Goal: Task Accomplishment & Management: Use online tool/utility

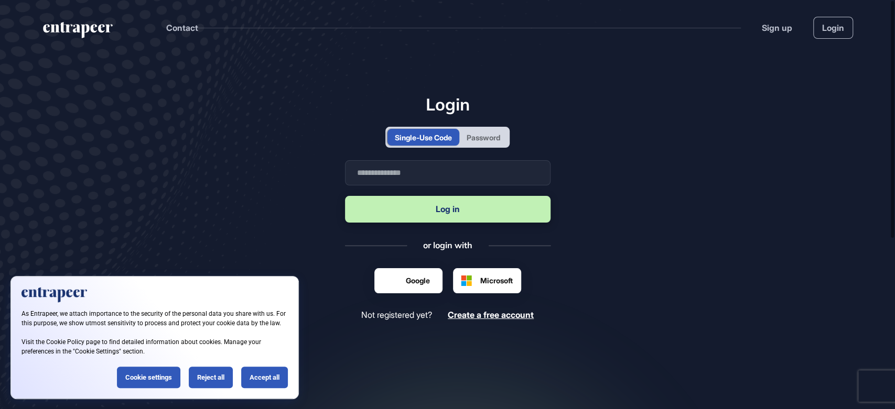
click at [205, 385] on div "Reject all" at bounding box center [211, 377] width 44 height 21
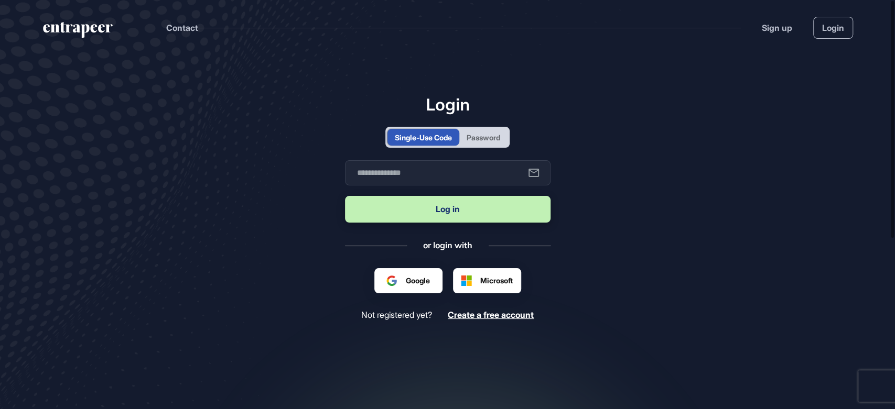
click at [499, 139] on div "Password" at bounding box center [483, 137] width 34 height 11
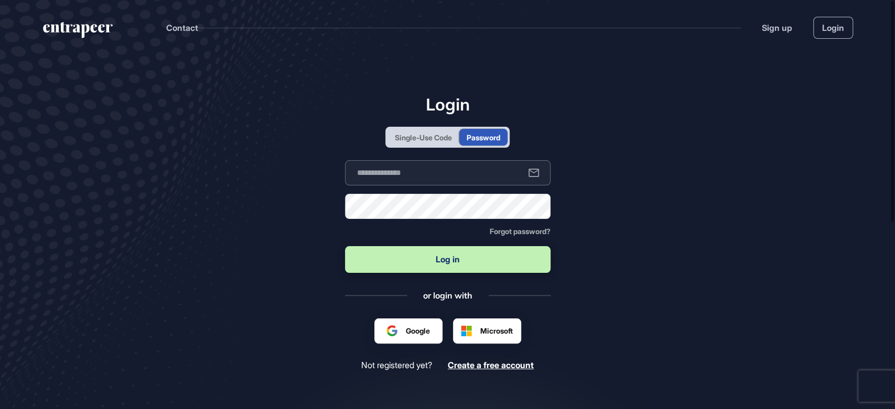
type input "**********"
click at [432, 254] on button "Log in" at bounding box center [447, 259] width 205 height 27
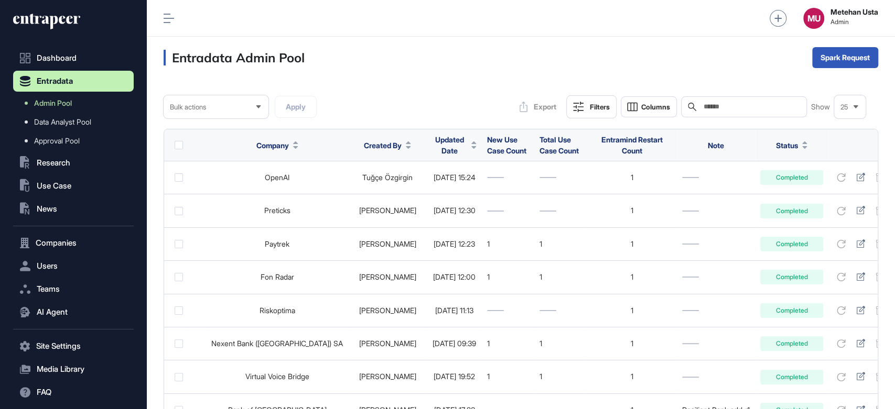
scroll to position [409, 747]
click at [432, 145] on span "Updated Date" at bounding box center [449, 145] width 35 height 22
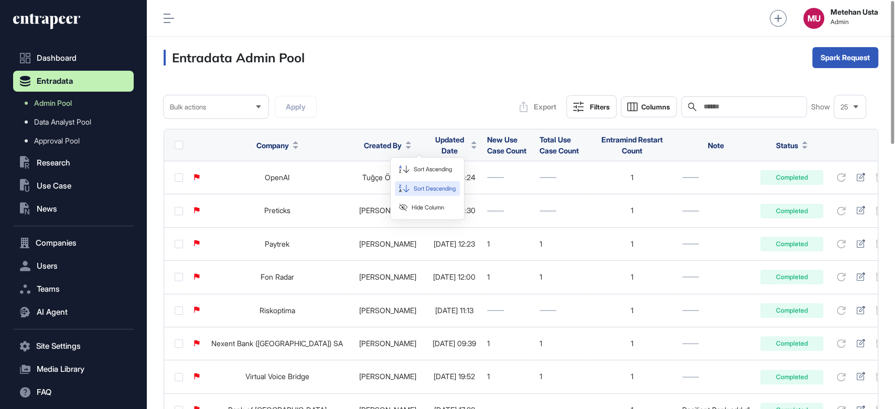
click at [419, 188] on span "Sort Descending" at bounding box center [434, 188] width 42 height 9
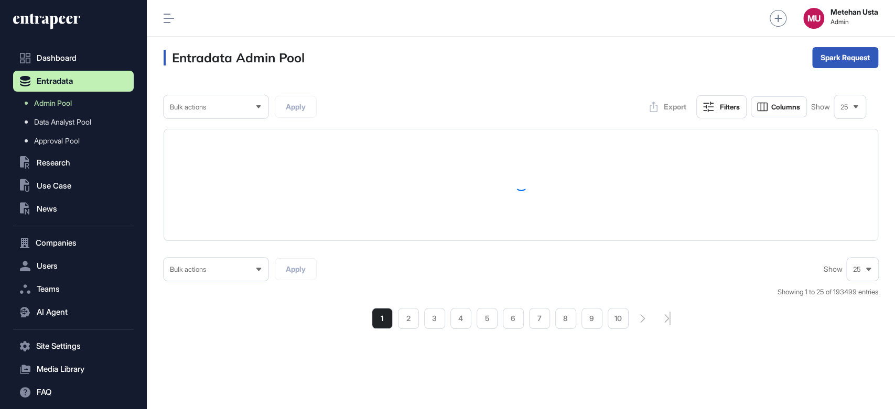
click at [160, 21] on div "MU Metehan Usta Admin" at bounding box center [521, 18] width 748 height 37
click at [166, 18] on icon at bounding box center [168, 18] width 10 height 9
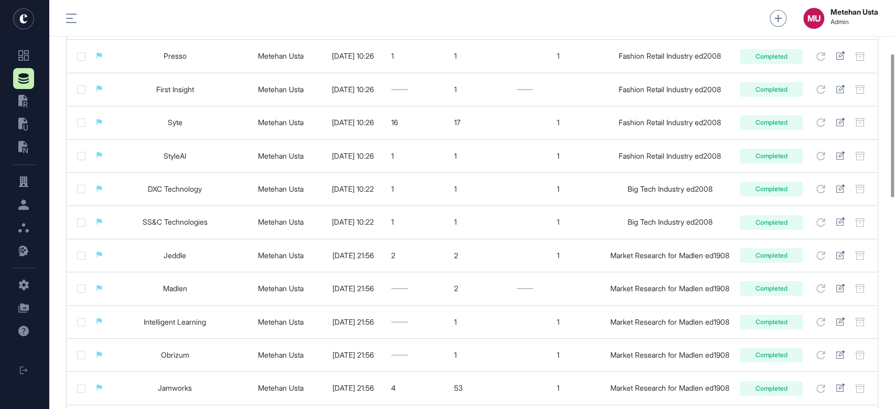
scroll to position [0, 0]
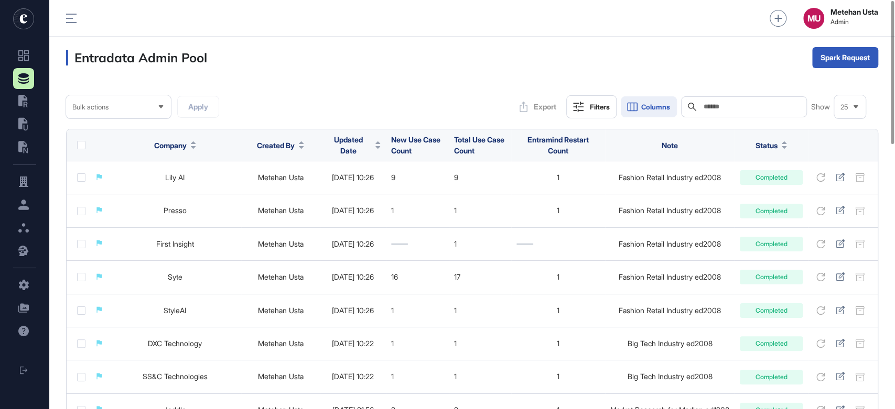
click at [630, 108] on icon at bounding box center [632, 107] width 13 height 13
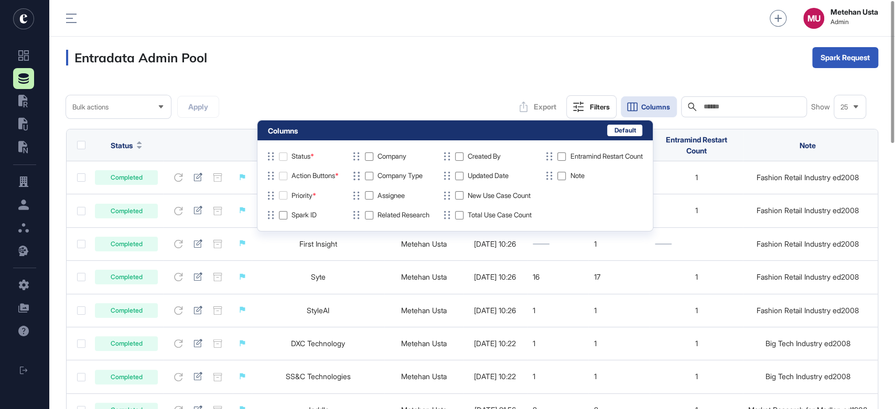
click at [388, 97] on div "Bulk actions Apply Export Filters Columns Search Show 25" at bounding box center [472, 106] width 812 height 23
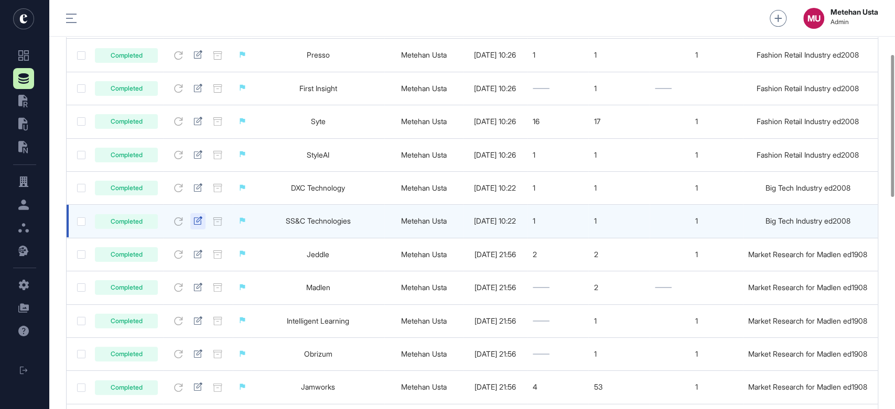
scroll to position [155, 0]
click at [198, 223] on icon at bounding box center [197, 221] width 9 height 8
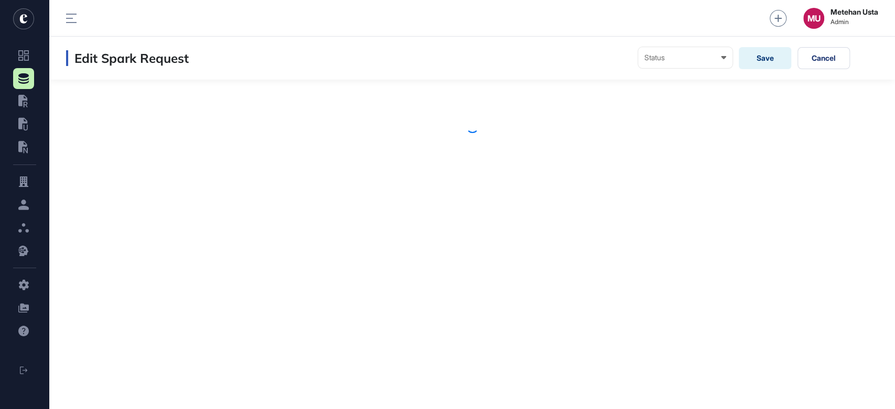
scroll to position [409, 845]
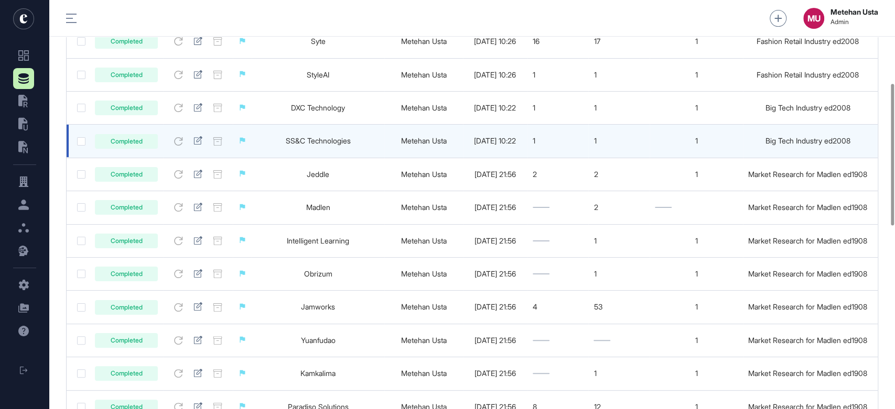
scroll to position [239, 0]
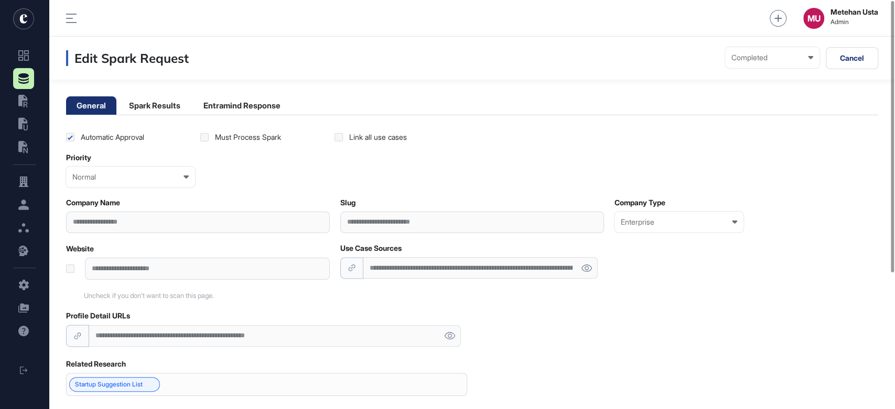
scroll to position [409, 845]
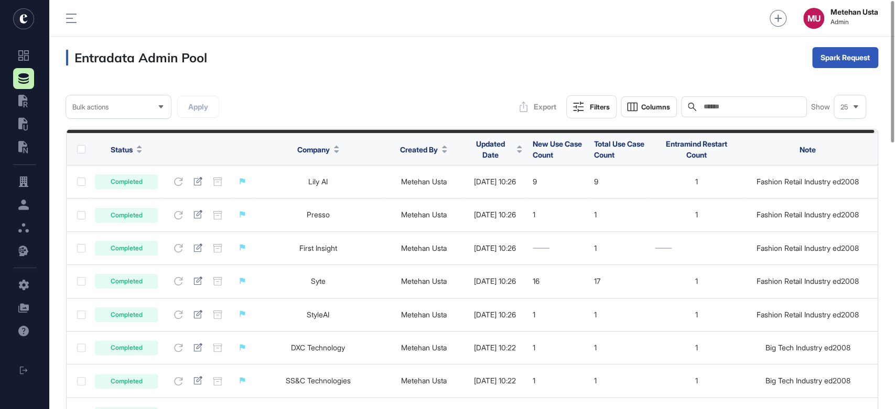
click at [756, 100] on div "Search" at bounding box center [744, 106] width 126 height 21
click at [751, 105] on input "text" at bounding box center [750, 107] width 97 height 8
paste input "**********"
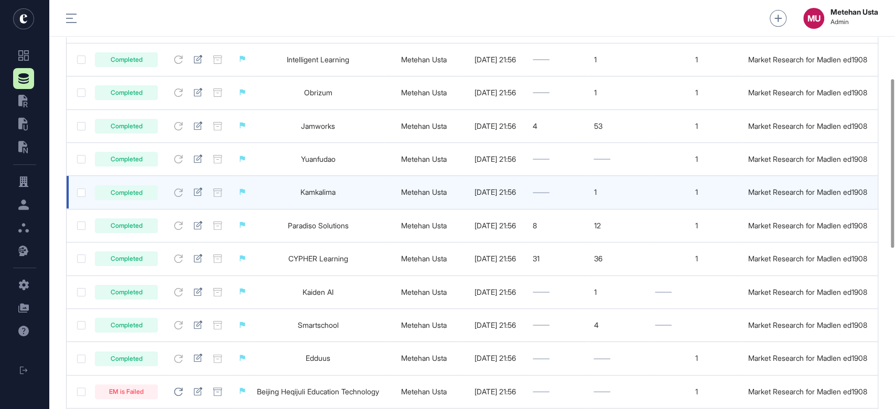
scroll to position [190, 0]
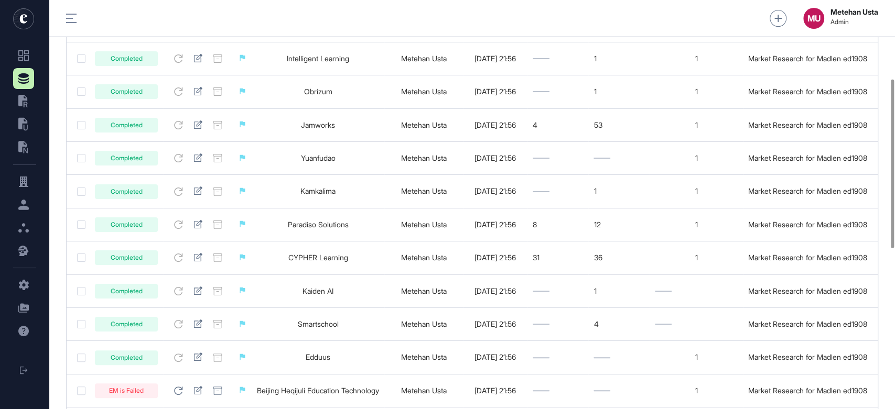
type input "**********"
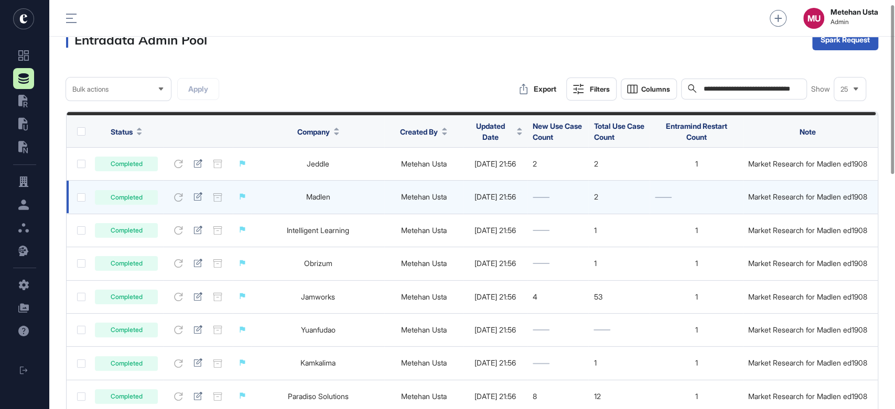
scroll to position [0, 0]
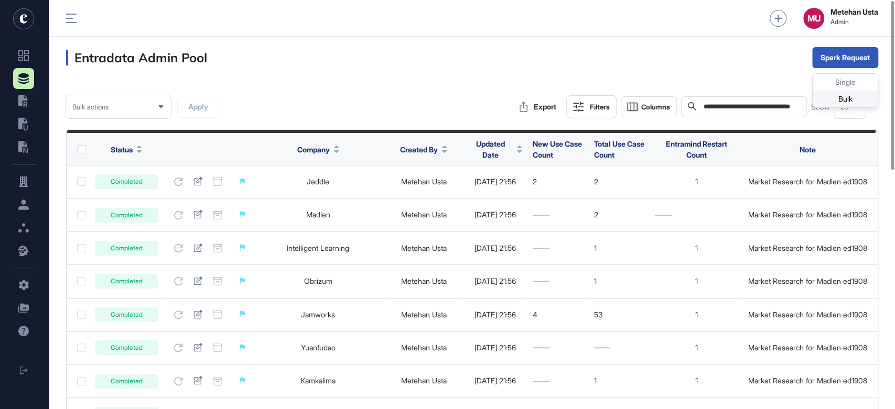
click at [842, 97] on div "Bulk" at bounding box center [844, 99] width 65 height 17
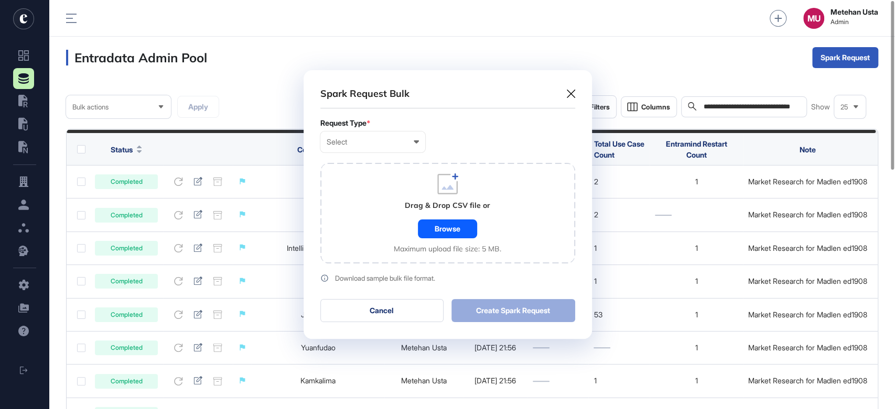
scroll to position [0, 4]
click at [383, 141] on div "Select" at bounding box center [372, 142] width 92 height 8
click at [0, 0] on div "Company" at bounding box center [0, 0] width 0 height 0
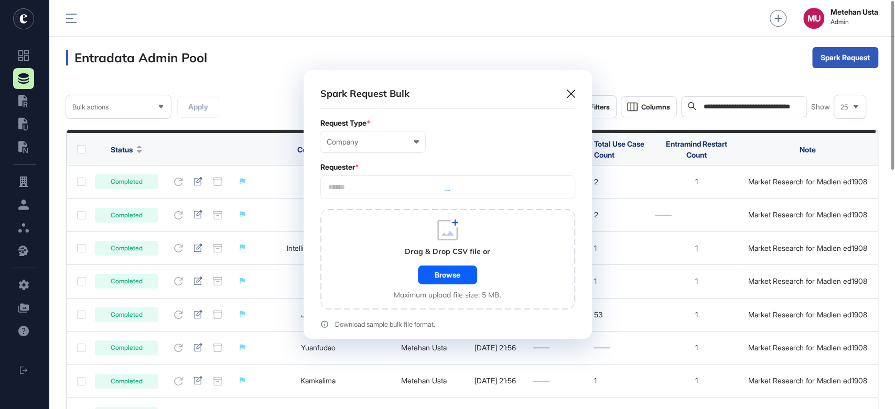
scroll to position [314, 288]
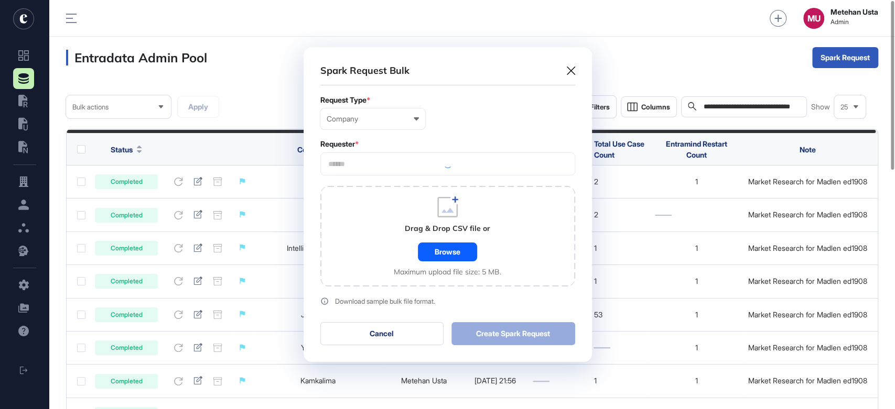
click at [387, 164] on div at bounding box center [447, 163] width 255 height 23
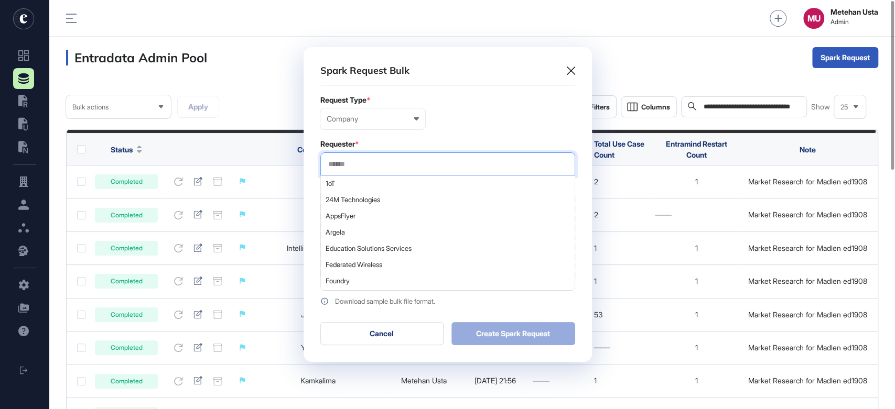
click at [387, 164] on input "text" at bounding box center [447, 164] width 241 height 9
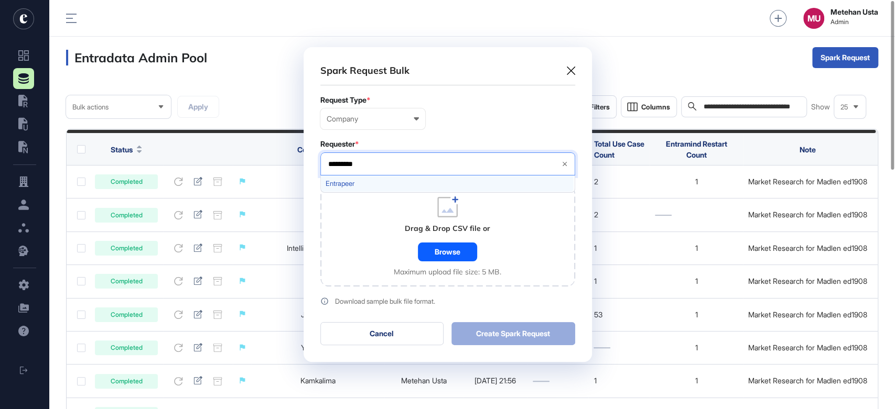
type input "*********"
click at [369, 184] on span "Entrapeer" at bounding box center [446, 184] width 243 height 8
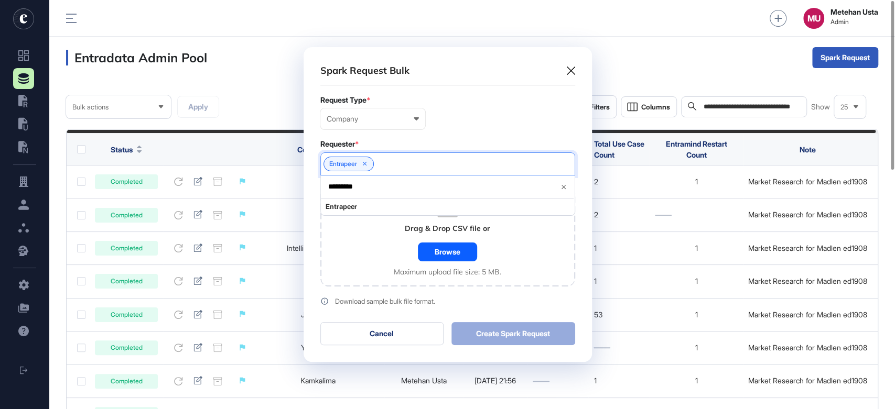
click at [432, 143] on div "Requester *" at bounding box center [447, 144] width 255 height 8
click at [449, 247] on div "Browse" at bounding box center [447, 252] width 59 height 19
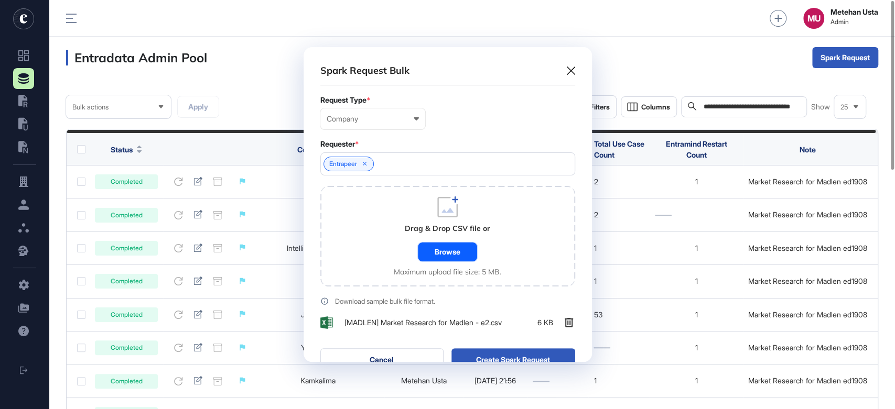
scroll to position [341, 288]
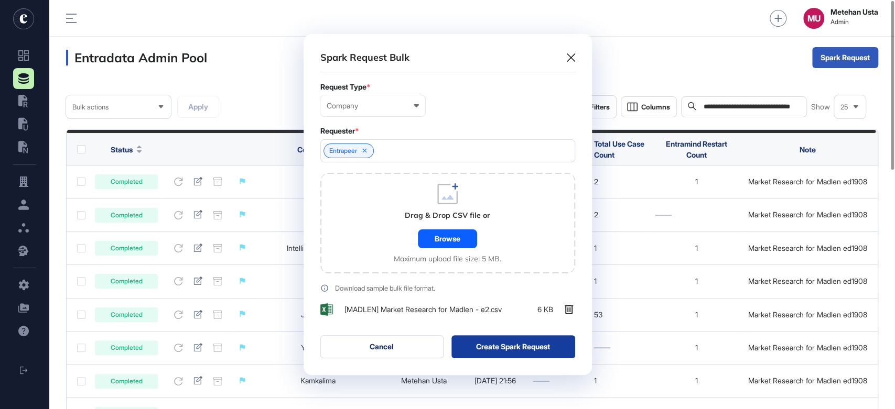
click at [508, 353] on button "Create Spark Request" at bounding box center [513, 346] width 124 height 23
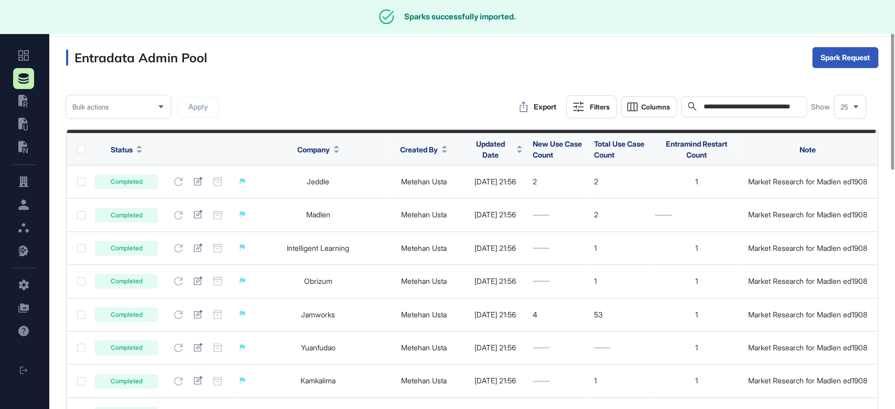
scroll to position [409, 845]
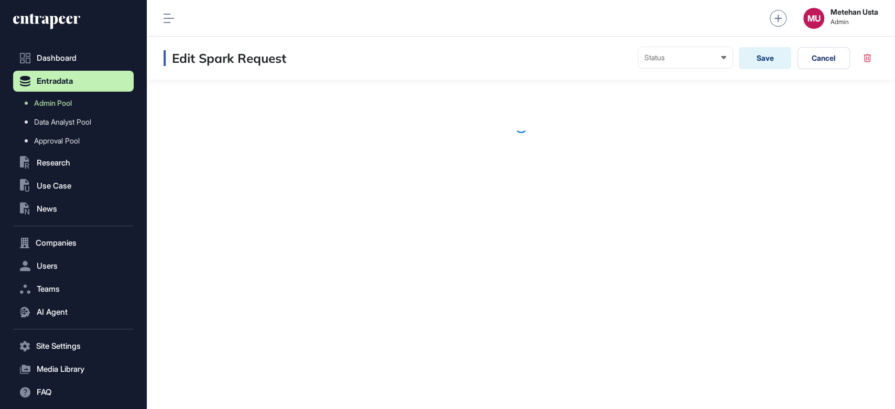
scroll to position [409, 747]
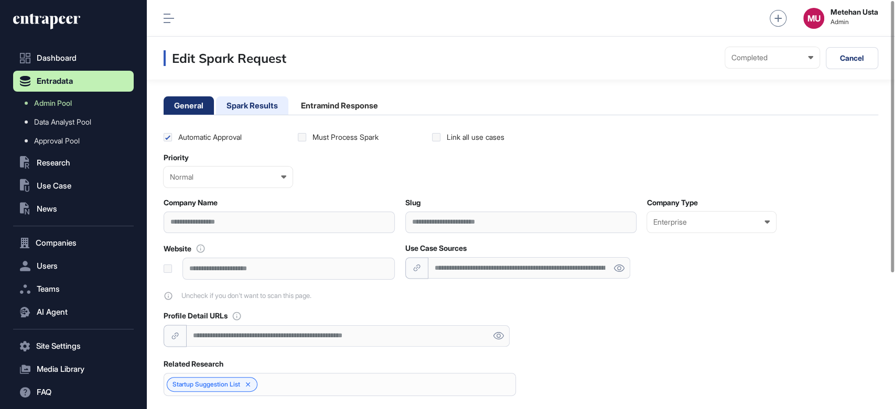
click at [290, 111] on li "Spark Results" at bounding box center [339, 105] width 98 height 18
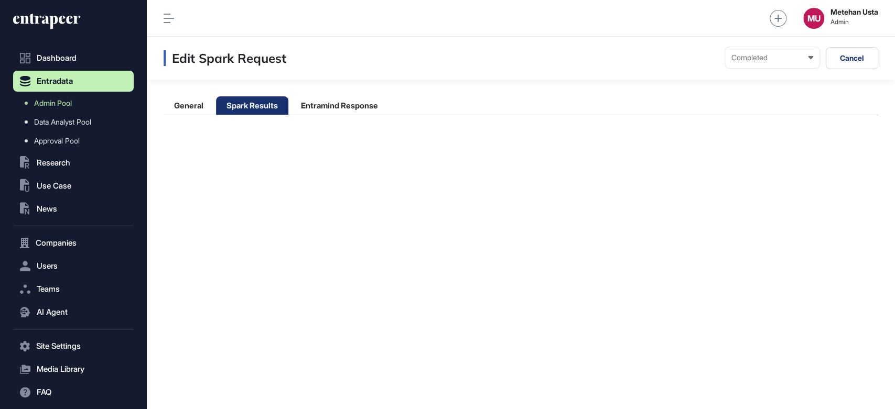
scroll to position [409, 747]
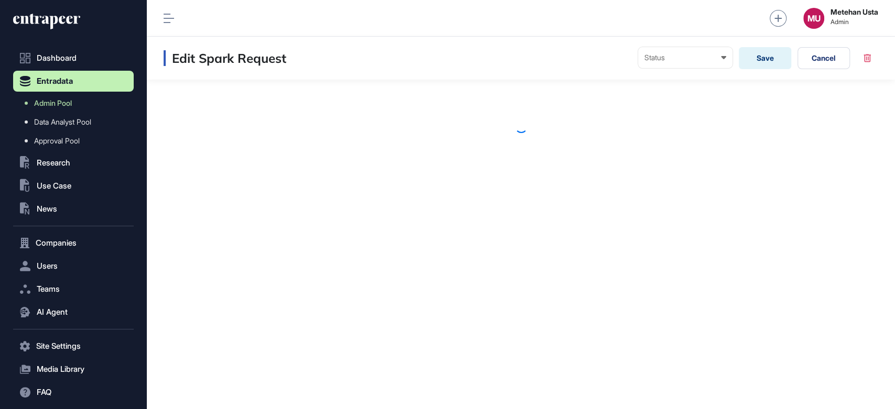
scroll to position [409, 747]
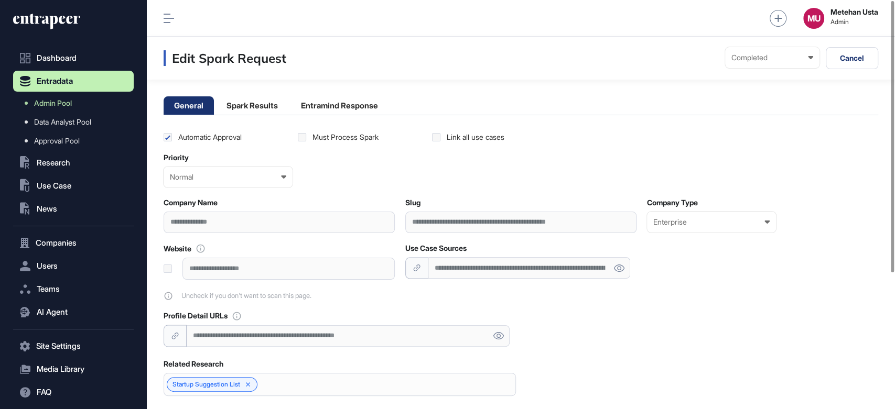
click at [261, 70] on div "Edit Spark Request Completed Ready In progress Completed EM is Working EM is no…" at bounding box center [521, 58] width 748 height 43
click at [290, 107] on li "Spark Results" at bounding box center [339, 105] width 98 height 18
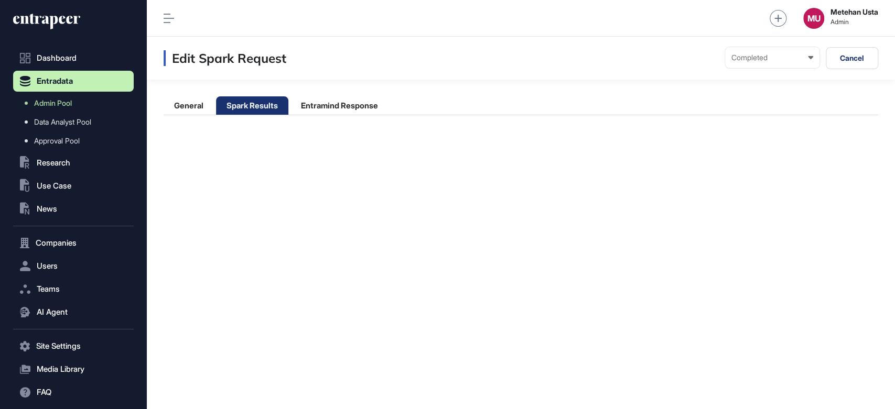
scroll to position [409, 747]
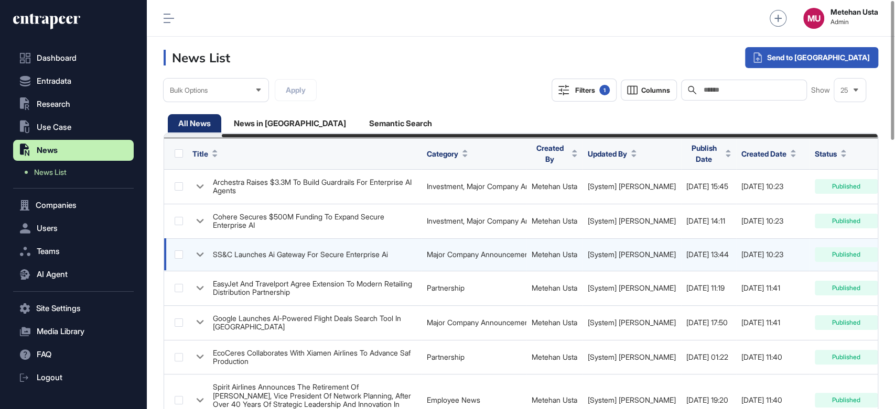
scroll to position [0, 63]
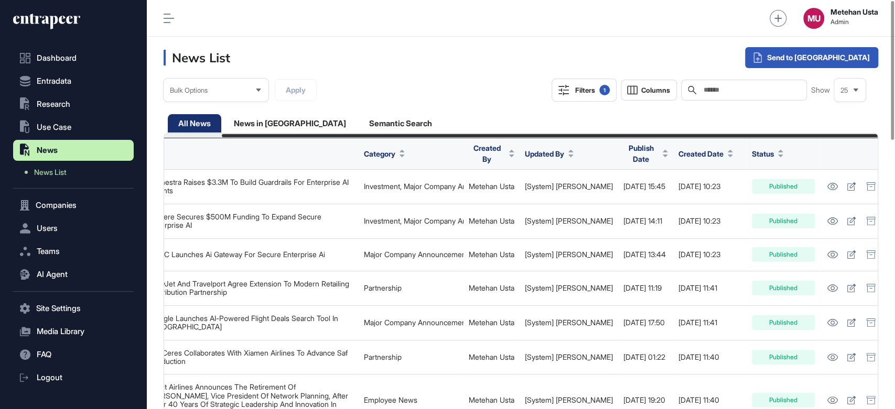
drag, startPoint x: 178, startPoint y: 24, endPoint x: 166, endPoint y: 19, distance: 13.1
click at [178, 24] on div "MU Metehan Usta Admin" at bounding box center [521, 18] width 748 height 37
click at [165, 17] on icon at bounding box center [168, 18] width 10 height 9
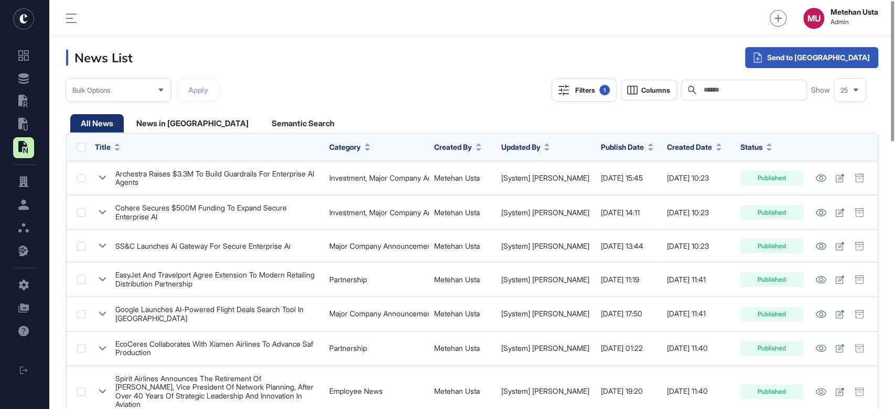
scroll to position [409, 845]
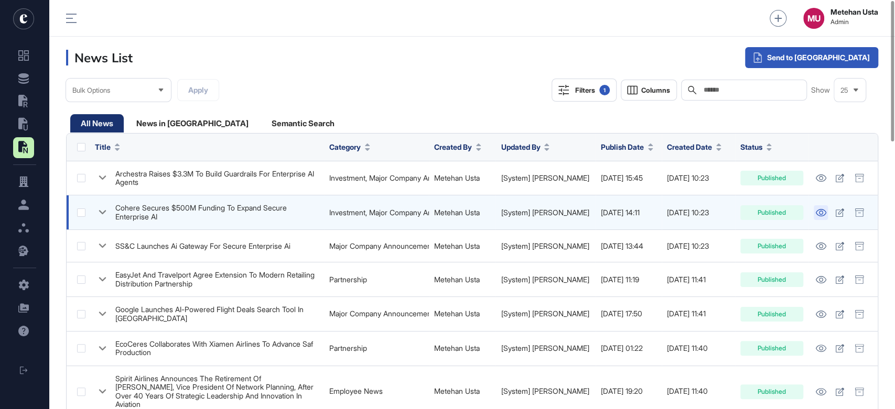
click at [821, 214] on icon at bounding box center [820, 212] width 10 height 7
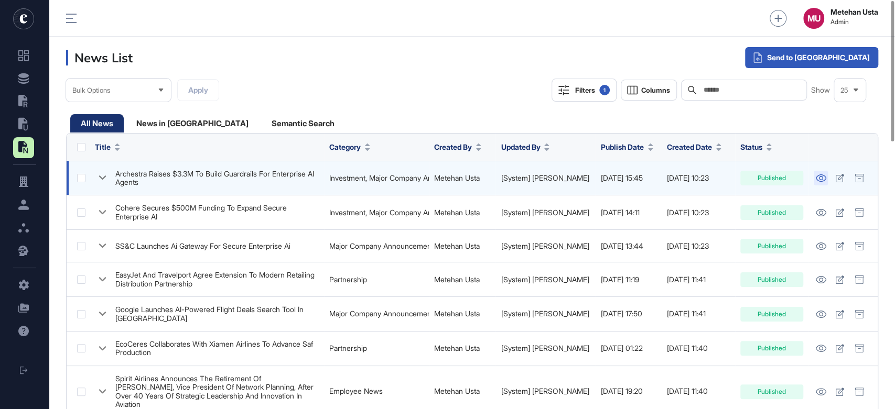
click at [819, 176] on icon at bounding box center [820, 177] width 11 height 7
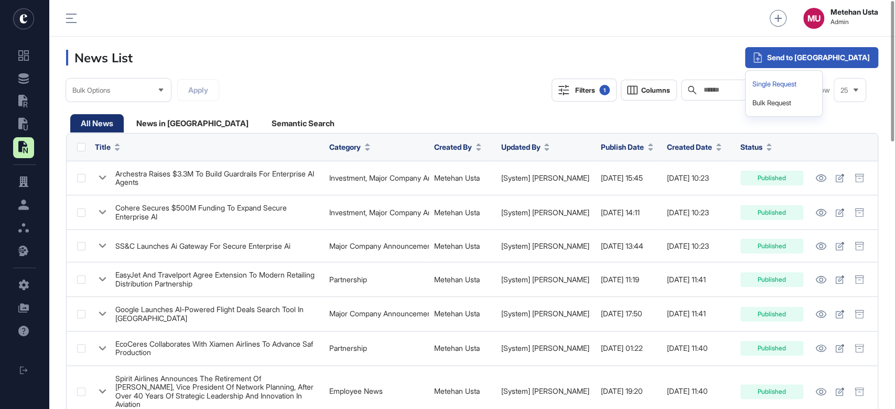
click at [817, 79] on div "Single Request" at bounding box center [783, 84] width 68 height 19
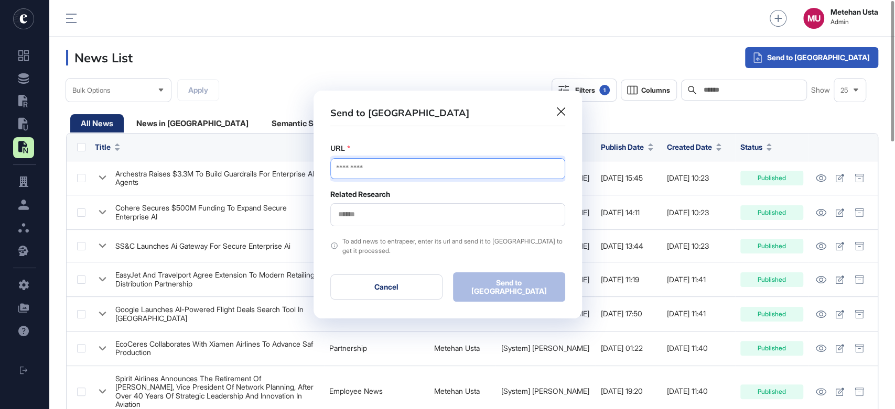
click at [466, 175] on input "URL" at bounding box center [447, 168] width 235 height 21
paste input "**********"
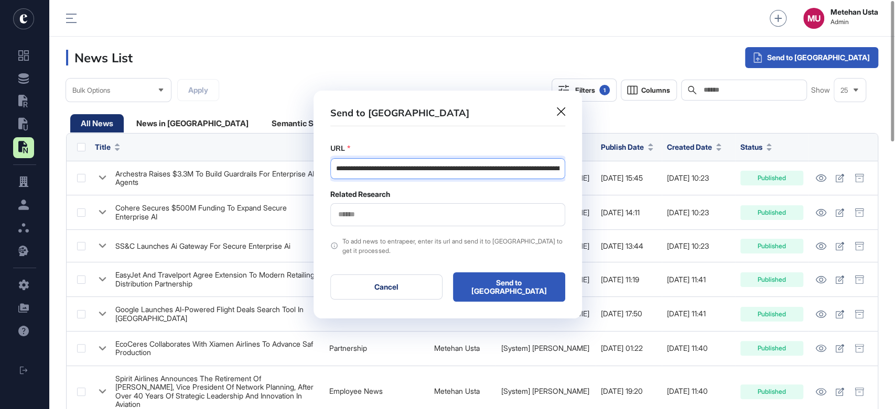
scroll to position [0, 188]
type input "**********"
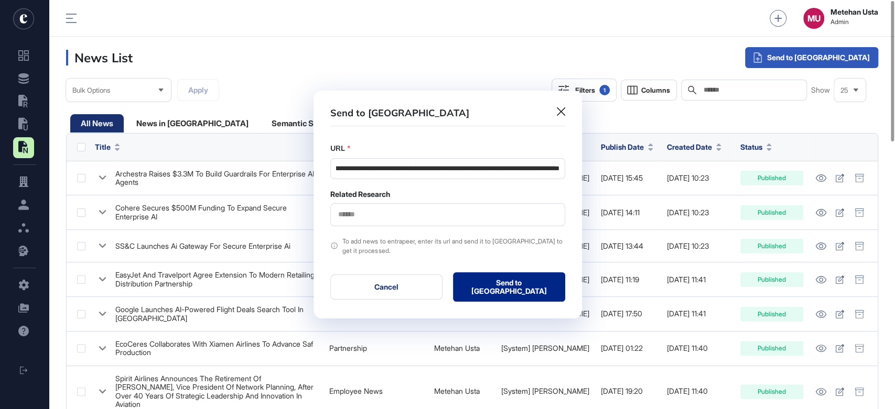
click at [483, 284] on button "Send to Portia" at bounding box center [509, 286] width 112 height 29
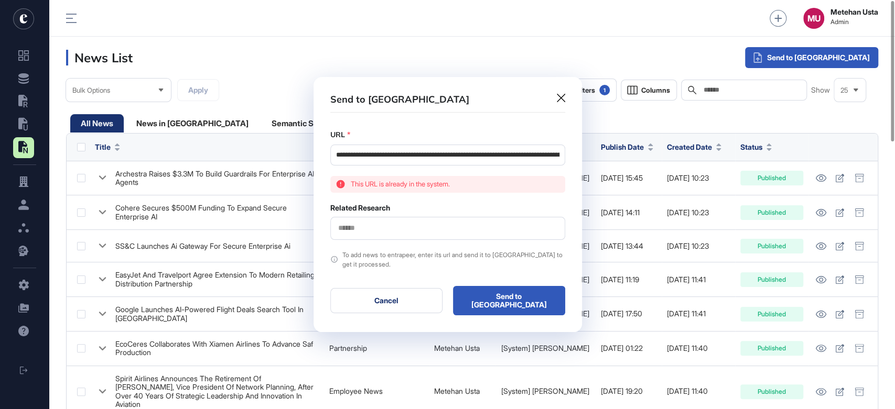
click at [560, 102] on icon at bounding box center [561, 98] width 8 height 8
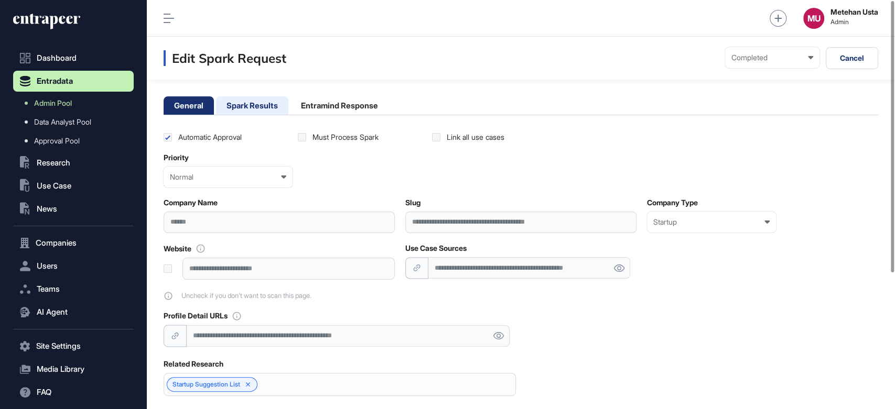
click at [290, 108] on li "Spark Results" at bounding box center [339, 105] width 98 height 18
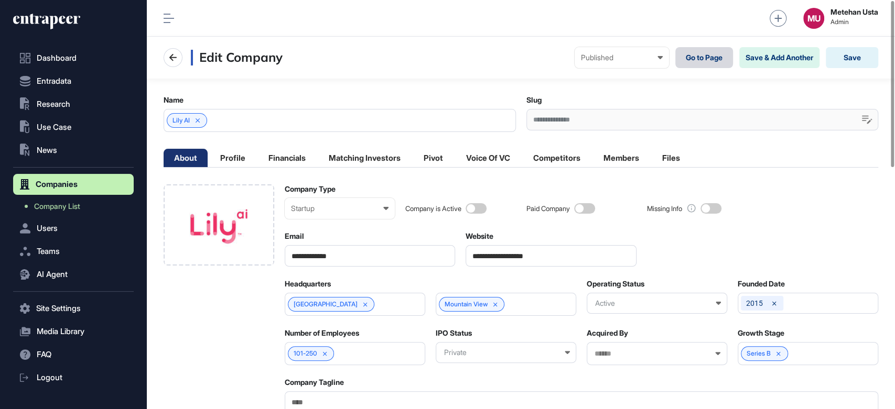
click at [699, 59] on link "Go to Page" at bounding box center [704, 57] width 58 height 21
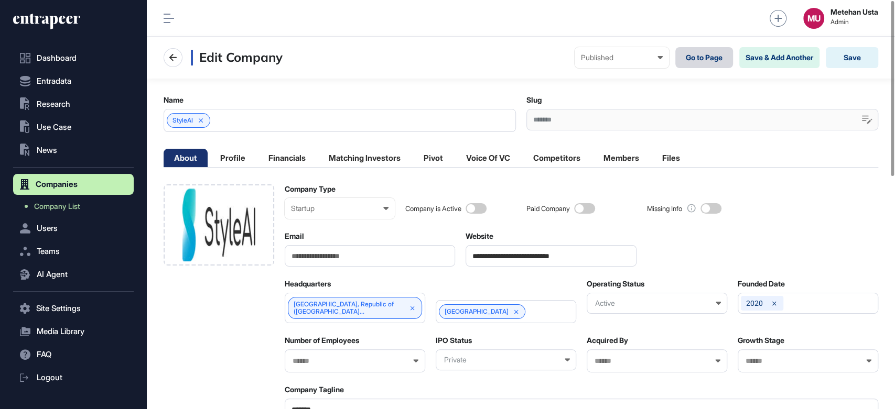
click at [692, 52] on link "Go to Page" at bounding box center [704, 57] width 58 height 21
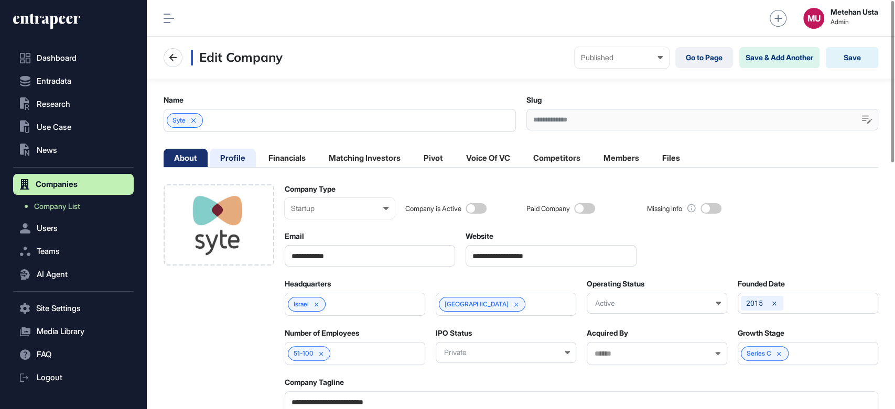
click at [258, 154] on li "Profile" at bounding box center [287, 158] width 58 height 18
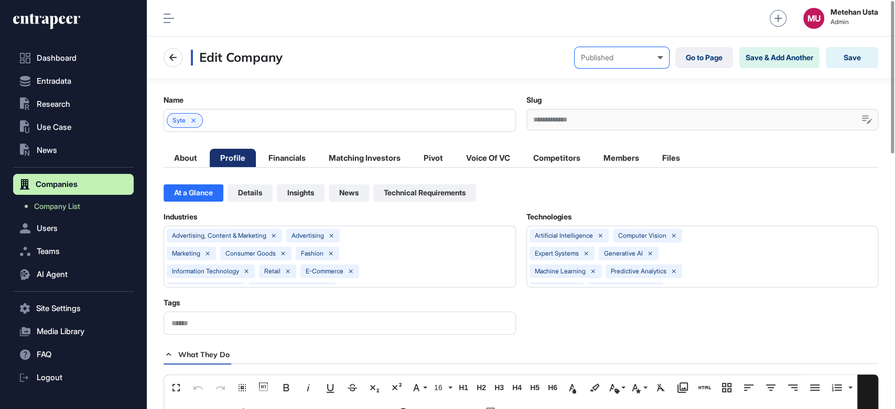
scroll to position [0, 4]
click at [696, 57] on link "Go to Page" at bounding box center [704, 57] width 58 height 21
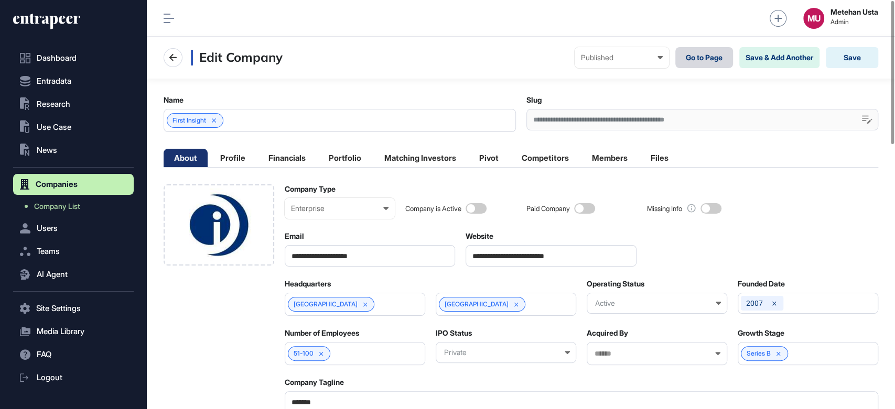
click at [712, 58] on link "Go to Page" at bounding box center [704, 57] width 58 height 21
